Goal: Entertainment & Leisure: Consume media (video, audio)

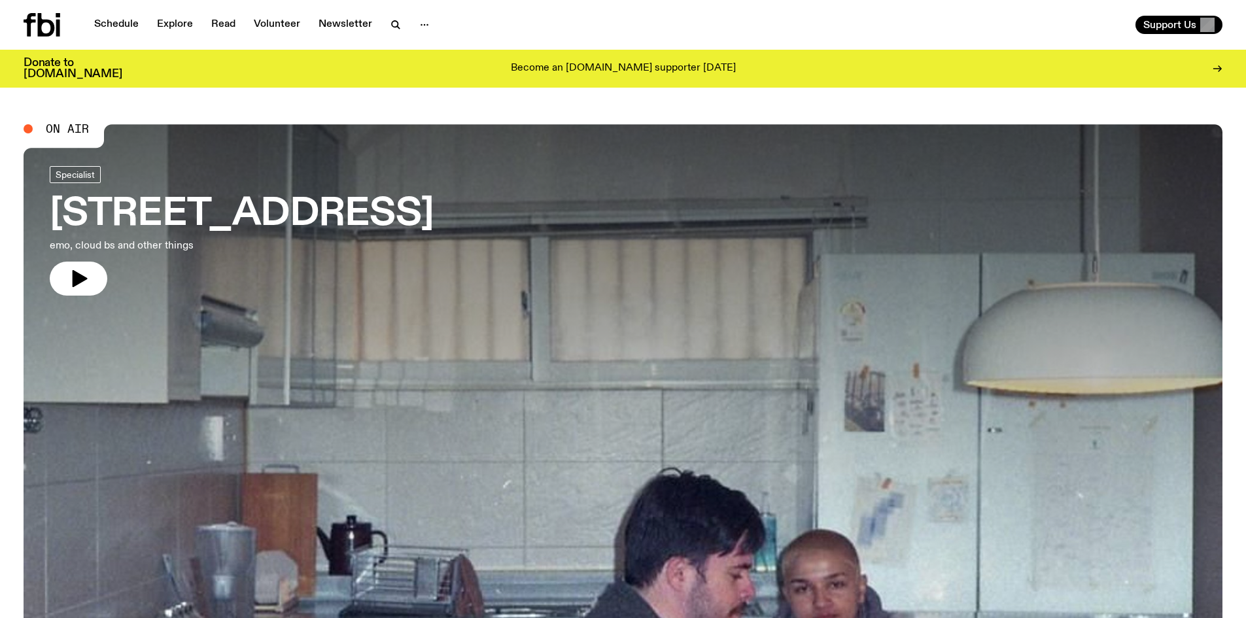
click at [49, 126] on span "On Air" at bounding box center [67, 129] width 43 height 12
click at [55, 31] on icon at bounding box center [42, 25] width 37 height 24
click at [65, 126] on span "On Air" at bounding box center [67, 129] width 43 height 12
click at [68, 279] on icon "button" at bounding box center [78, 278] width 21 height 21
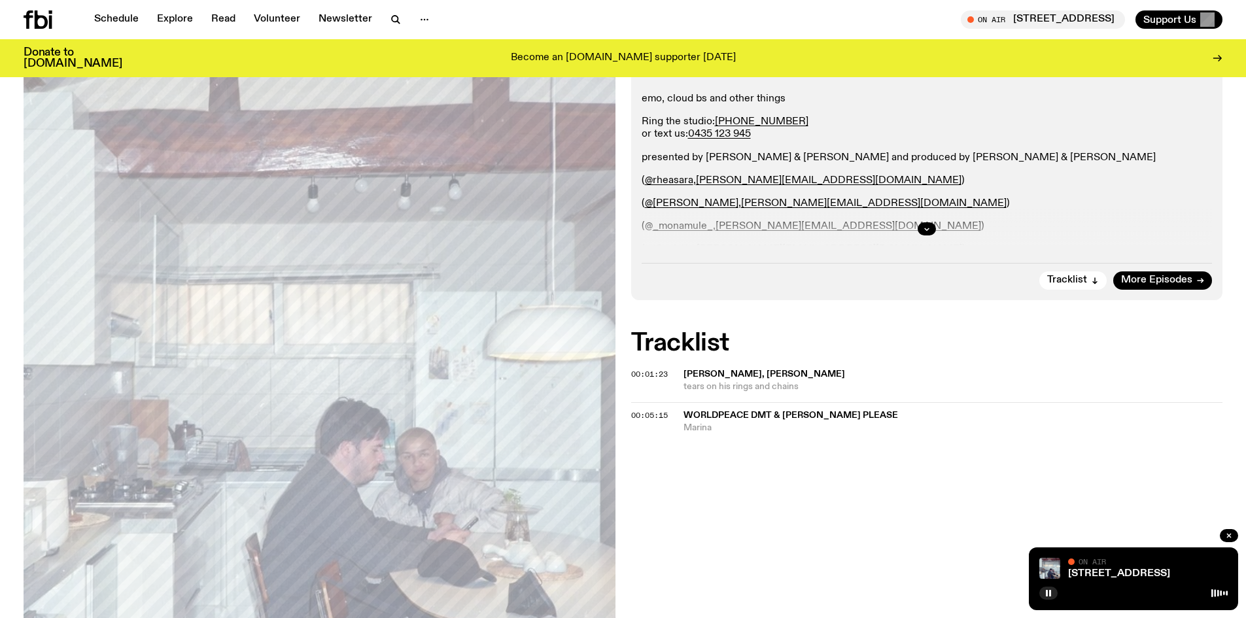
scroll to position [256, 0]
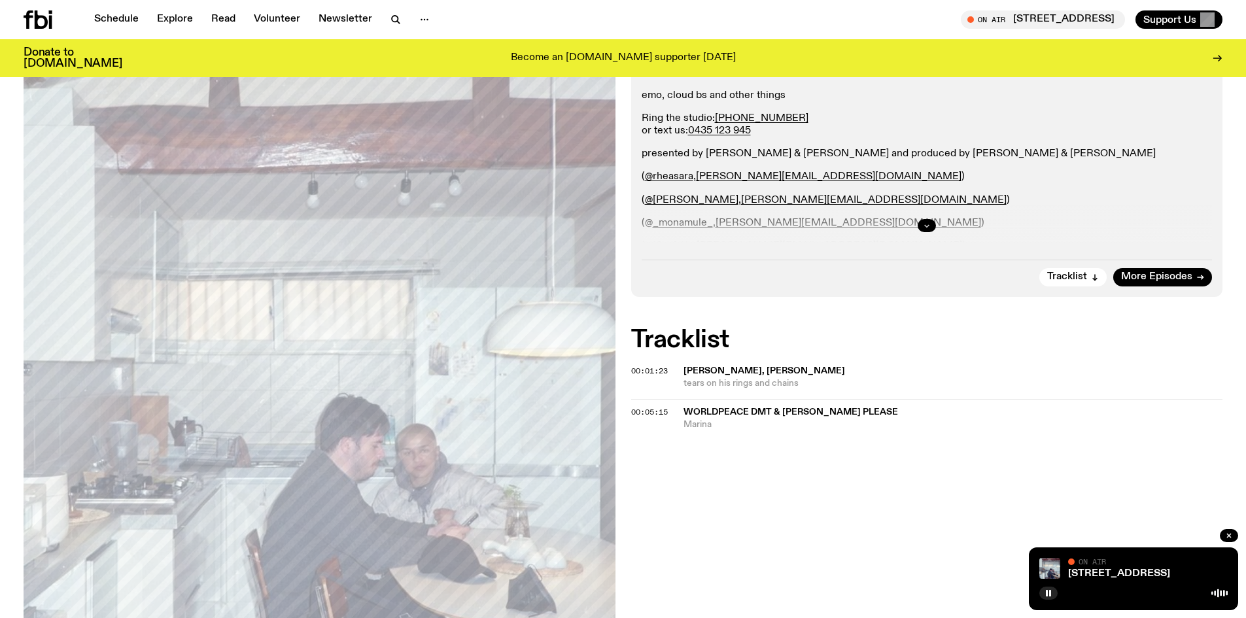
click at [926, 228] on icon "button" at bounding box center [927, 226] width 8 height 8
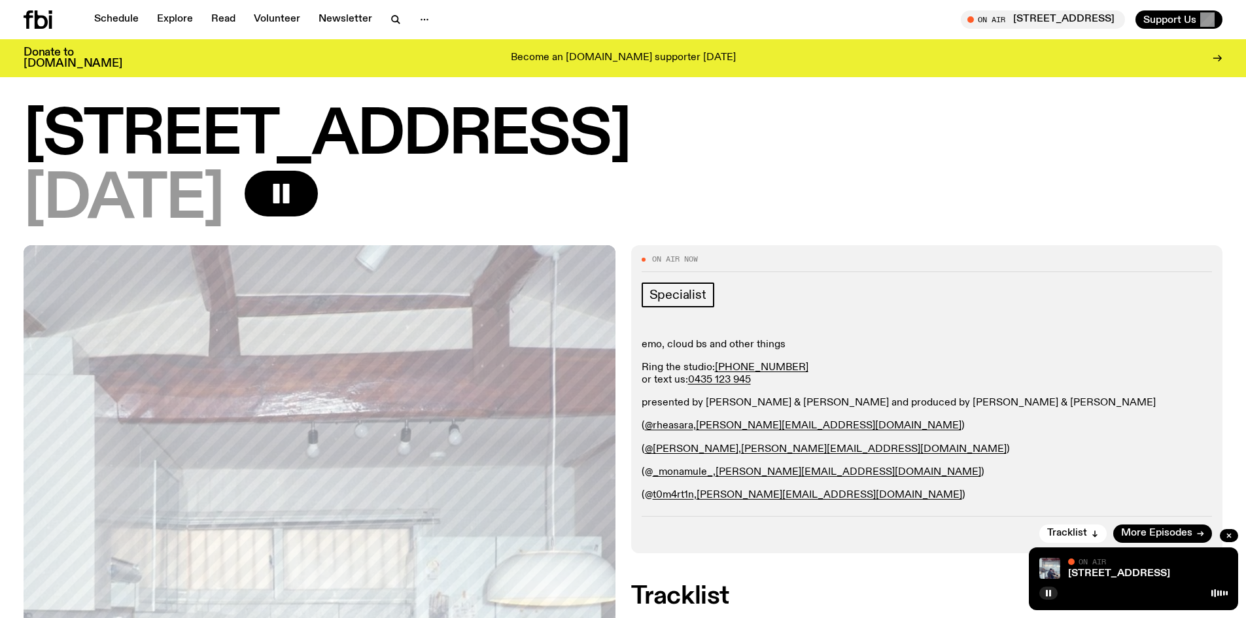
scroll to position [0, 0]
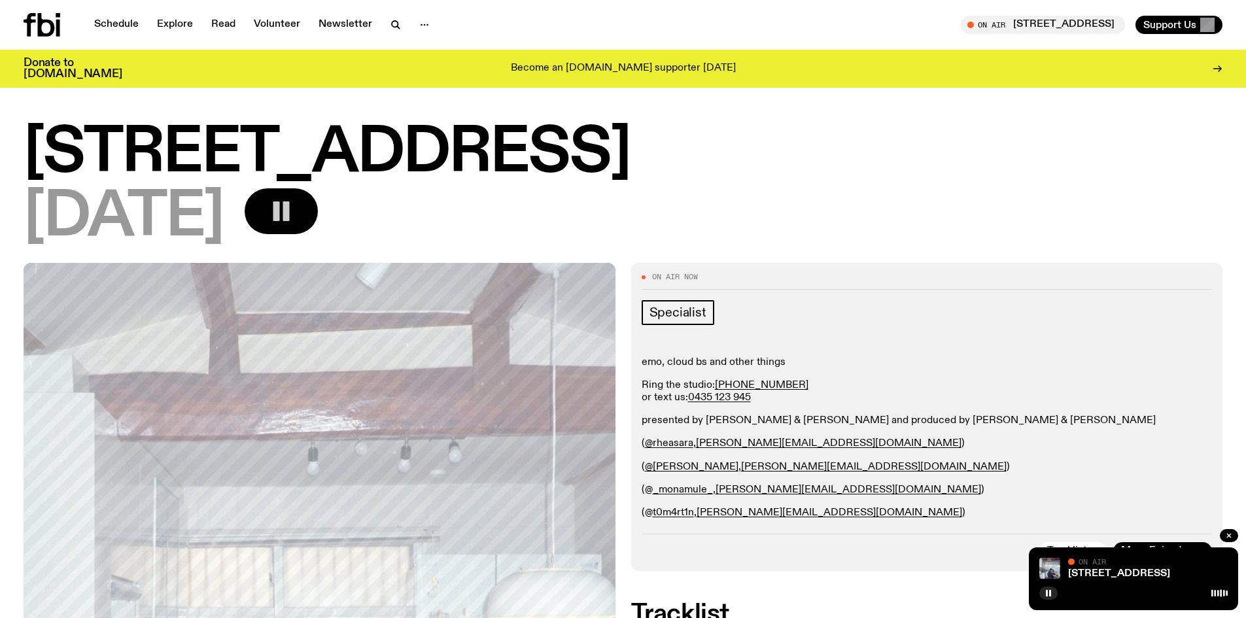
click at [294, 210] on icon "button" at bounding box center [281, 211] width 26 height 26
